Goal: Find specific page/section: Find specific page/section

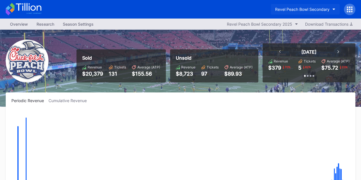
click at [322, 9] on div "Revel Peach Bowl Secondary" at bounding box center [302, 9] width 55 height 5
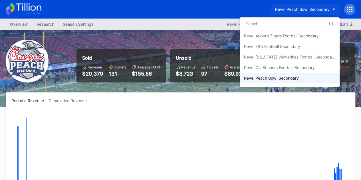
scroll to position [9, 0]
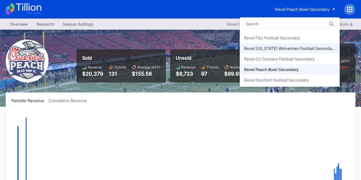
click at [300, 46] on div "Revel [US_STATE] Wolverines Football Secondary" at bounding box center [289, 48] width 91 height 5
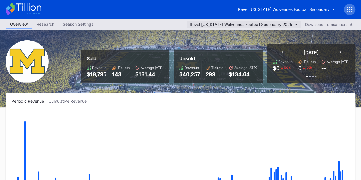
click at [293, 23] on button "Revel [US_STATE] Wolverines Football Secondary 2025" at bounding box center [244, 25] width 114 height 8
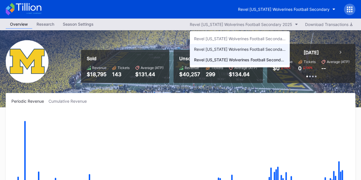
click at [280, 49] on div "Revel [US_STATE] Wolverines Football Secondary 2024" at bounding box center [239, 49] width 91 height 5
